Goal: Task Accomplishment & Management: Use online tool/utility

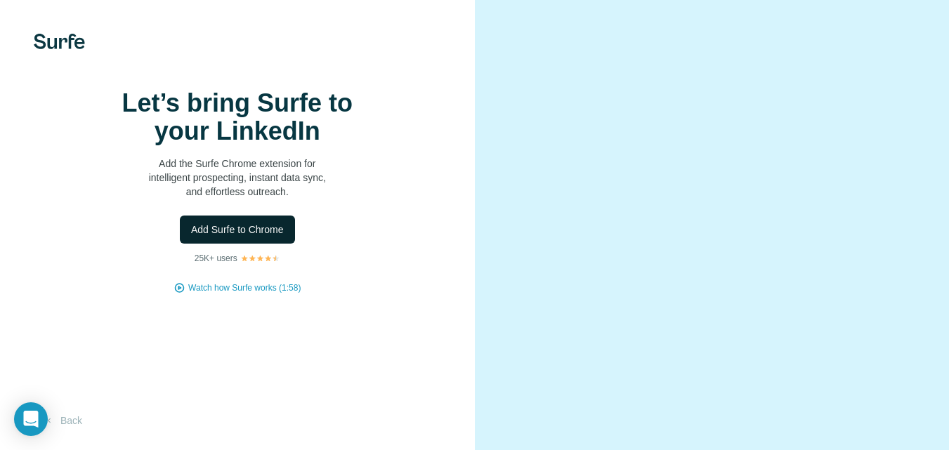
click at [244, 244] on button "Add Surfe to Chrome" at bounding box center [237, 230] width 115 height 28
